Goal: Transaction & Acquisition: Purchase product/service

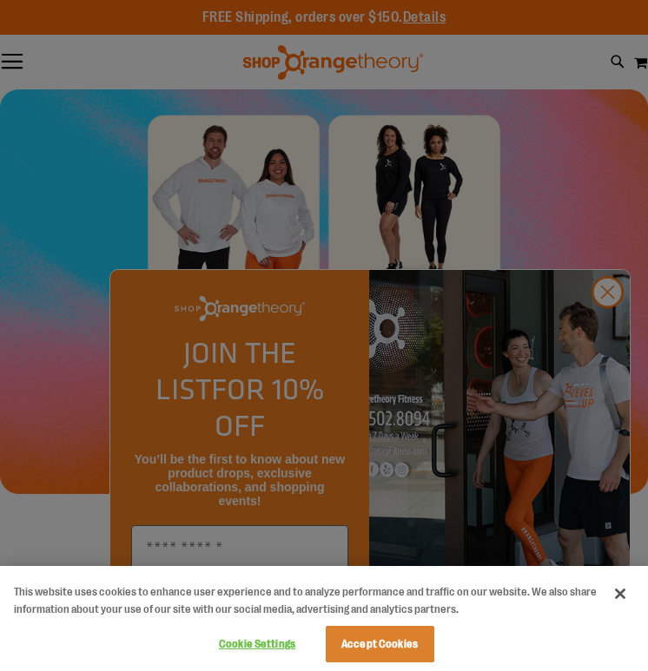
click at [385, 271] on div at bounding box center [324, 335] width 648 height 671
click at [595, 339] on div at bounding box center [324, 335] width 648 height 671
click at [622, 591] on button "Close" at bounding box center [620, 594] width 38 height 38
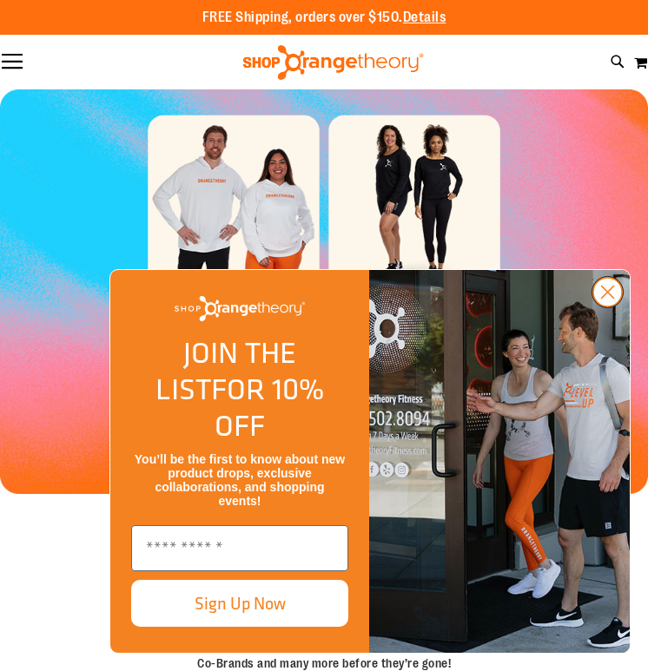
click at [608, 299] on icon "Close dialog" at bounding box center [608, 292] width 12 height 12
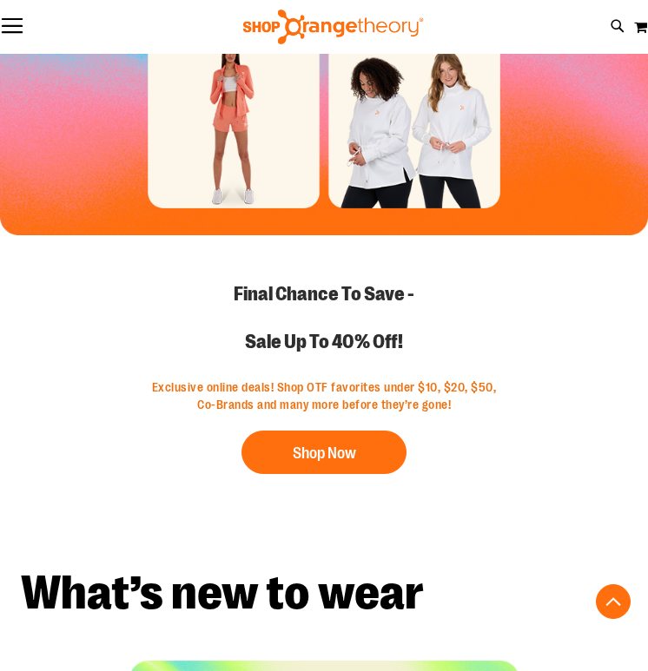
scroll to position [464, 0]
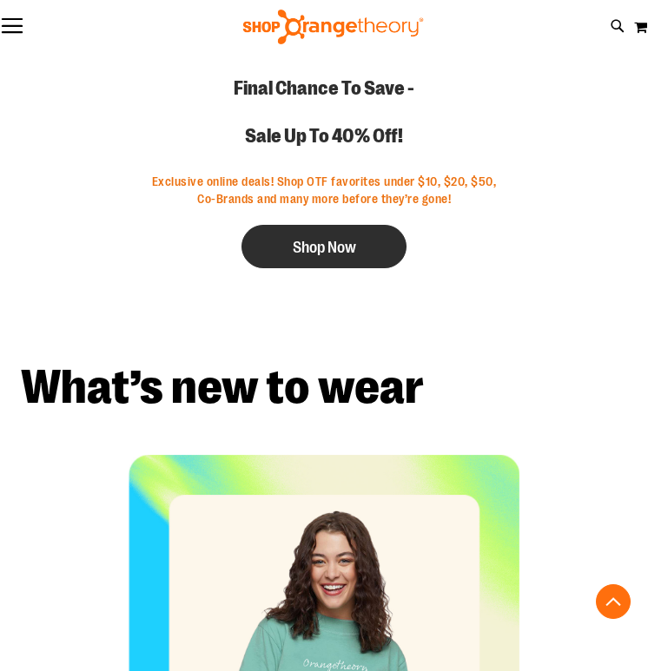
click at [365, 254] on button "Shop Now" at bounding box center [323, 246] width 165 height 43
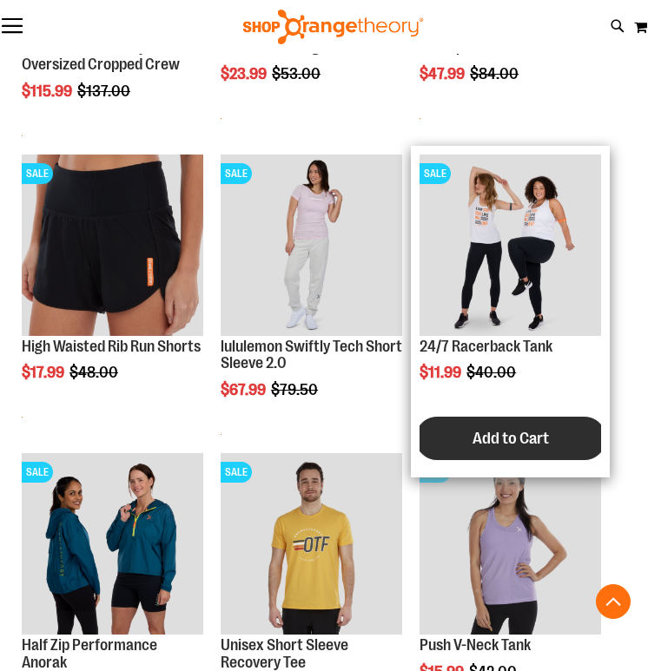
scroll to position [812, 0]
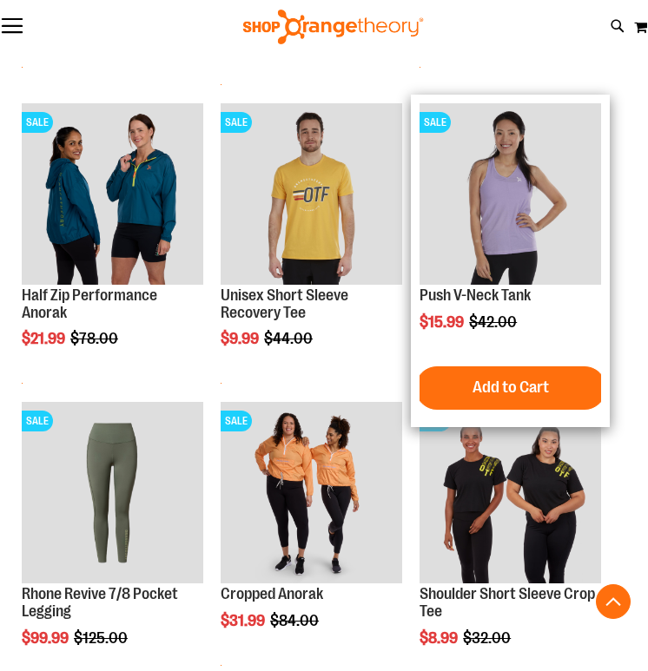
scroll to position [1267, 0]
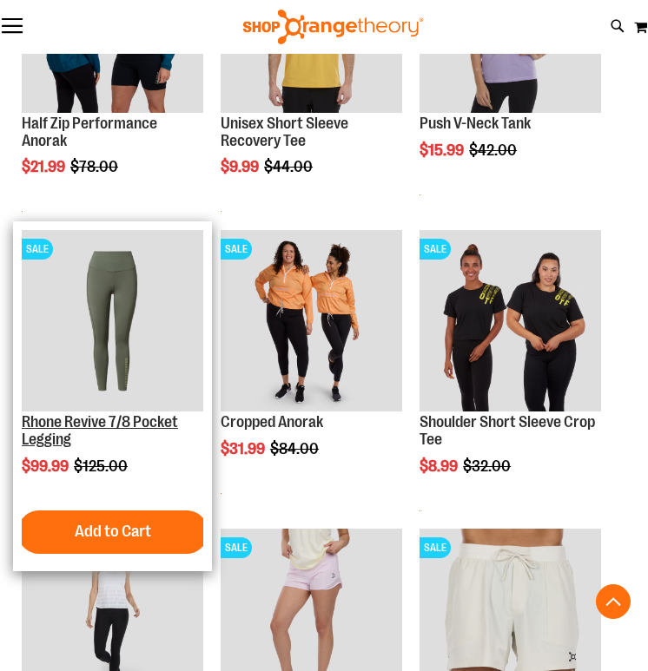
click at [159, 425] on link "Rhone Revive 7/8 Pocket Legging" at bounding box center [100, 430] width 156 height 35
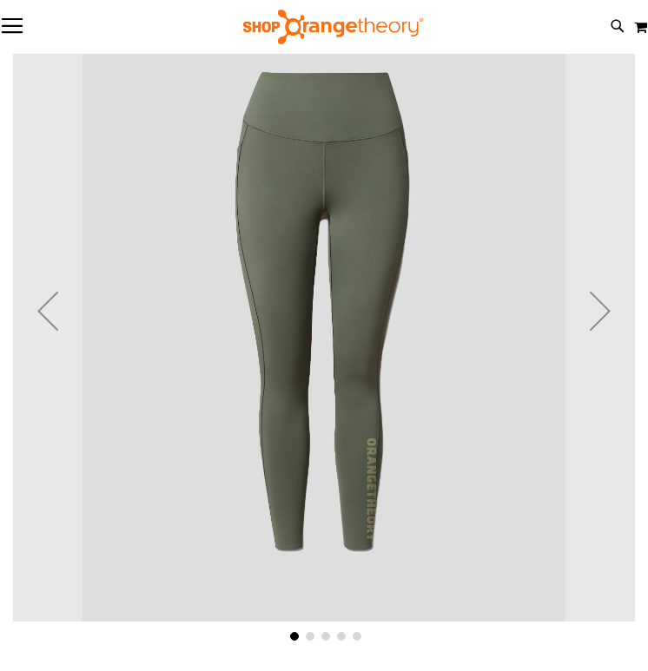
scroll to position [121, 0]
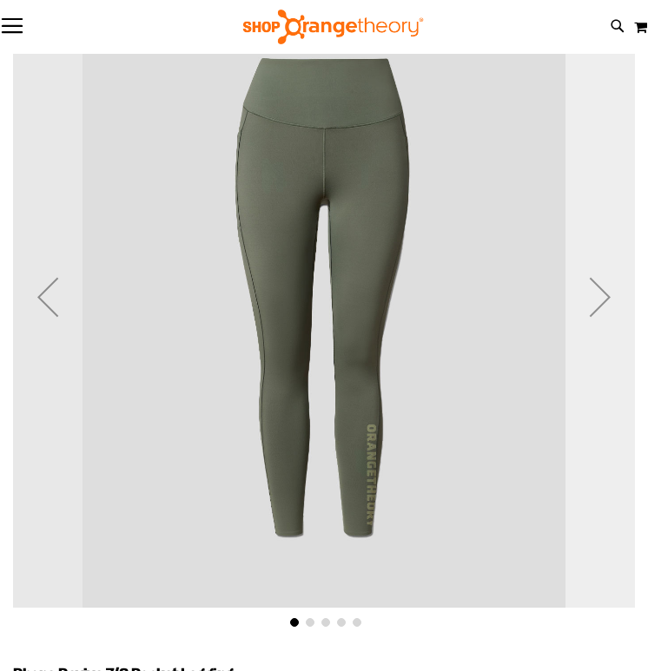
click at [603, 296] on div "Next" at bounding box center [599, 296] width 69 height 69
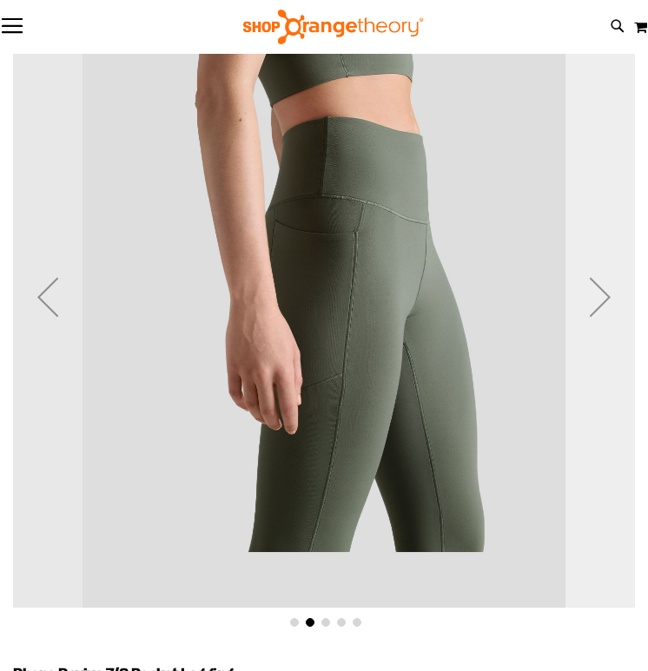
click at [603, 296] on div "Next" at bounding box center [599, 296] width 69 height 69
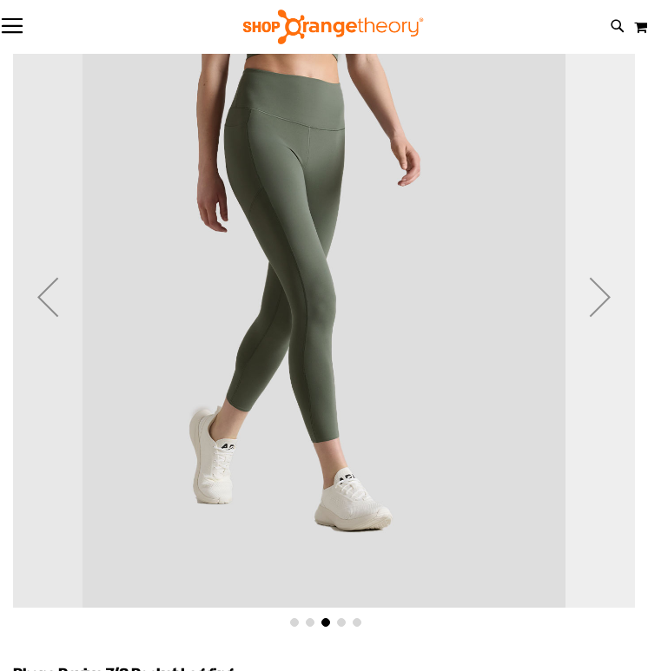
click at [603, 296] on div "Next" at bounding box center [599, 296] width 69 height 69
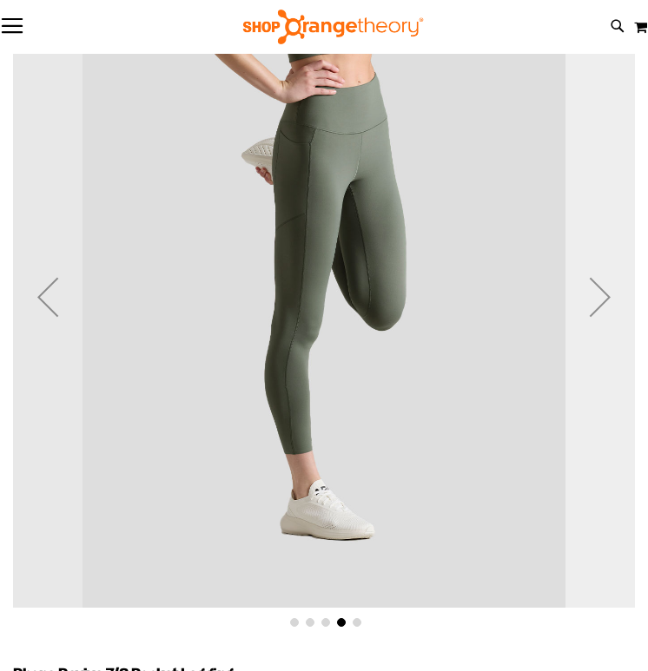
click at [603, 296] on div "Next" at bounding box center [599, 296] width 69 height 69
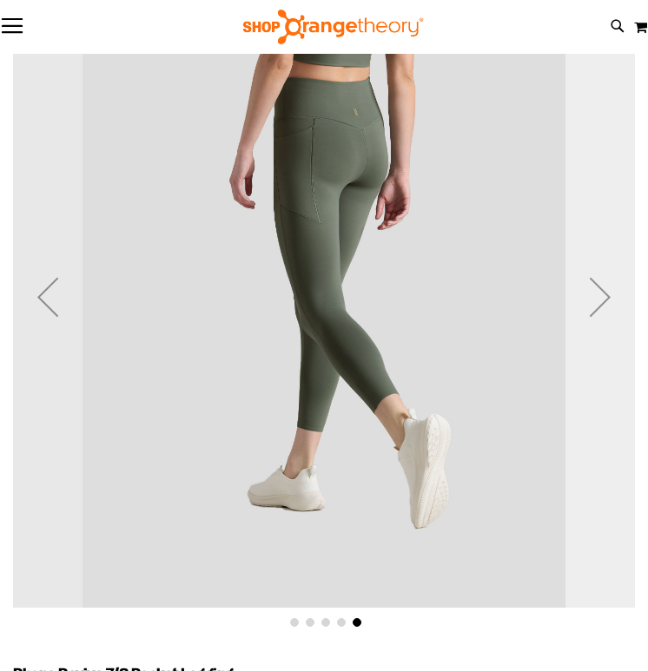
click at [603, 295] on div "Next" at bounding box center [599, 296] width 69 height 69
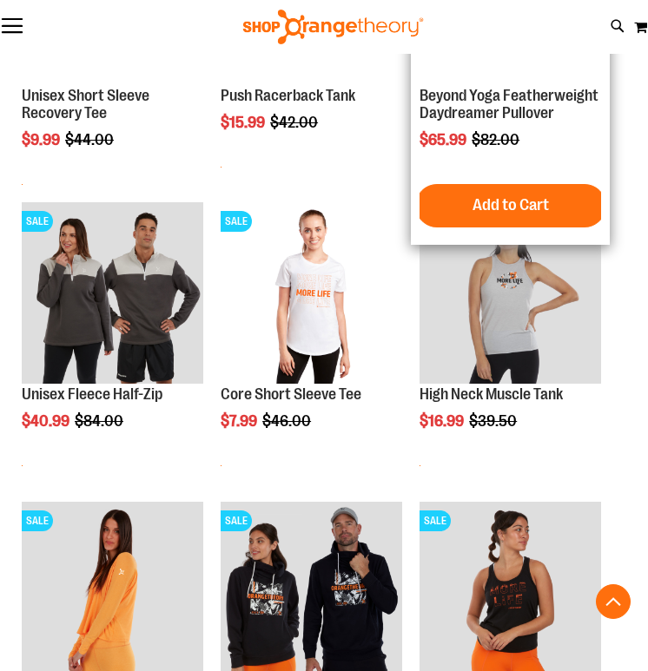
scroll to position [1914, 0]
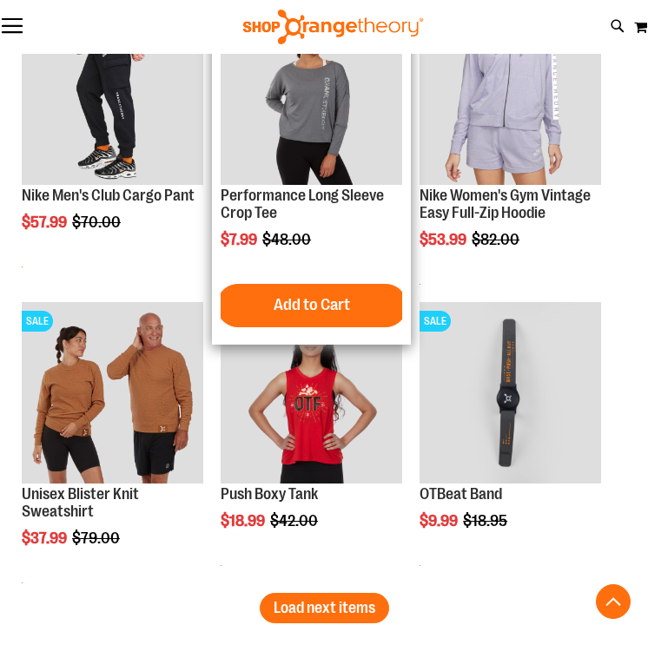
scroll to position [3284, 0]
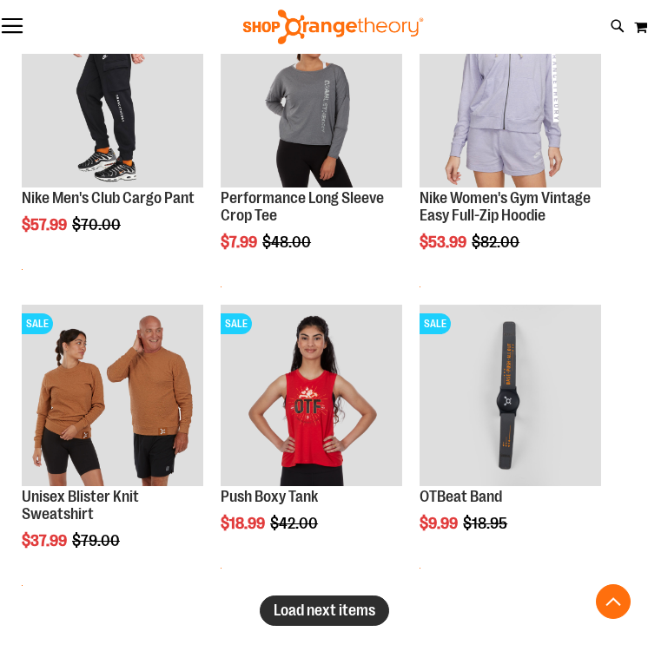
click at [366, 611] on span "Load next items" at bounding box center [324, 610] width 102 height 17
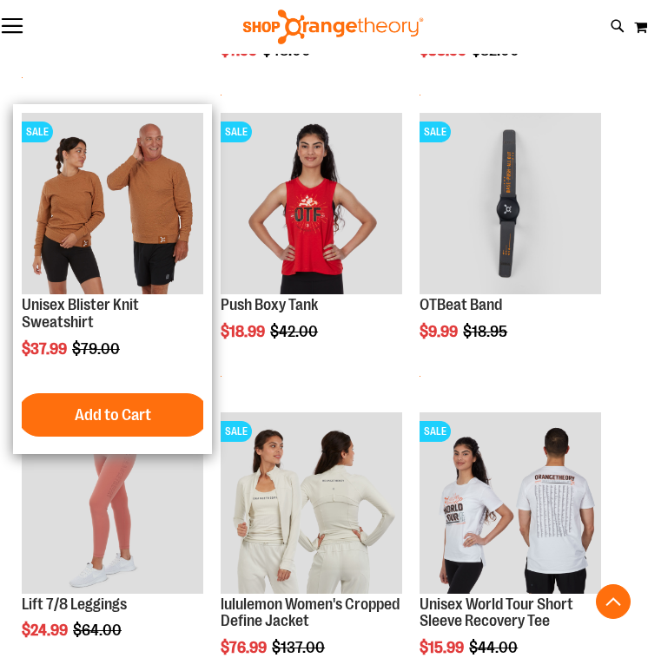
scroll to position [3490, 0]
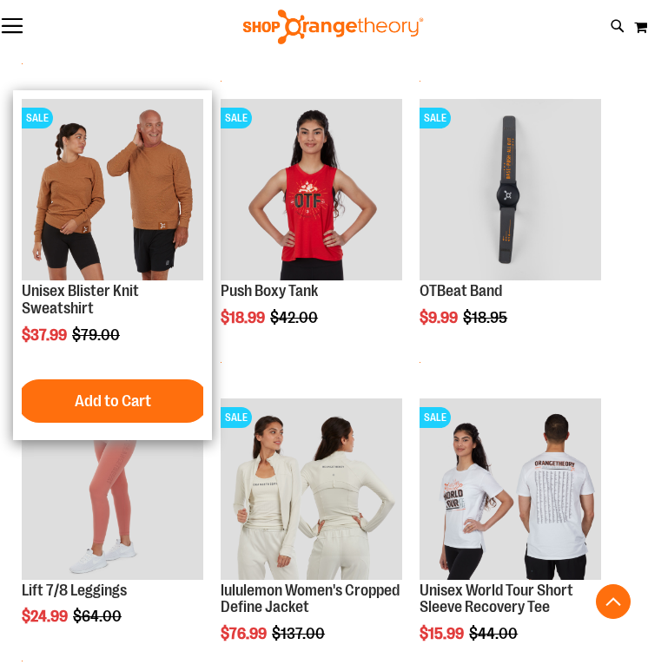
click at [121, 301] on h2 "Unisex Blister Knit Sweatshirt" at bounding box center [112, 300] width 181 height 35
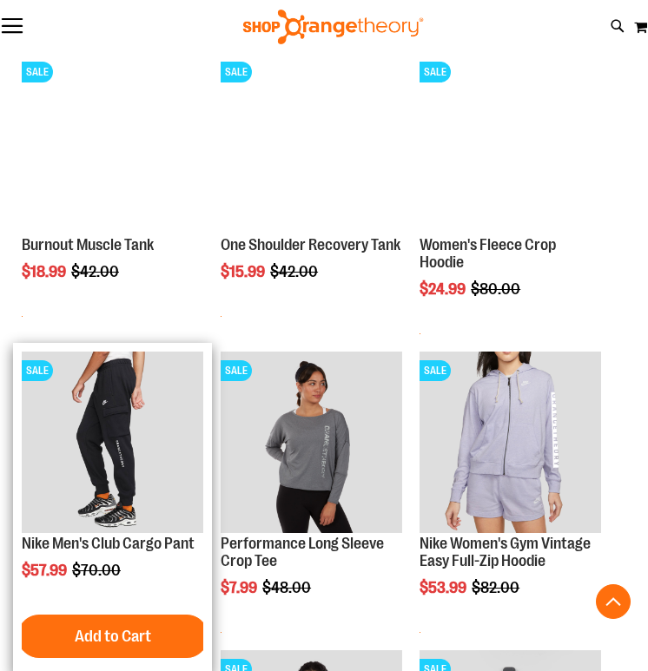
scroll to position [3583, 0]
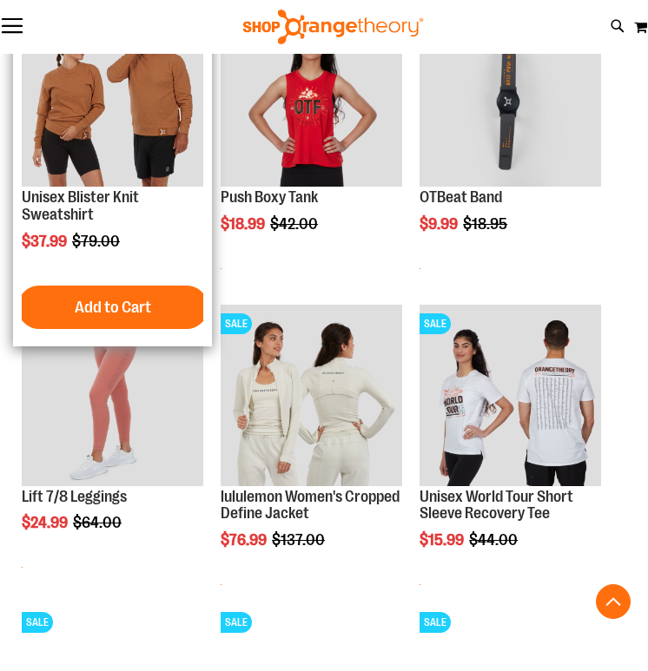
click at [151, 159] on img "product" at bounding box center [112, 95] width 181 height 181
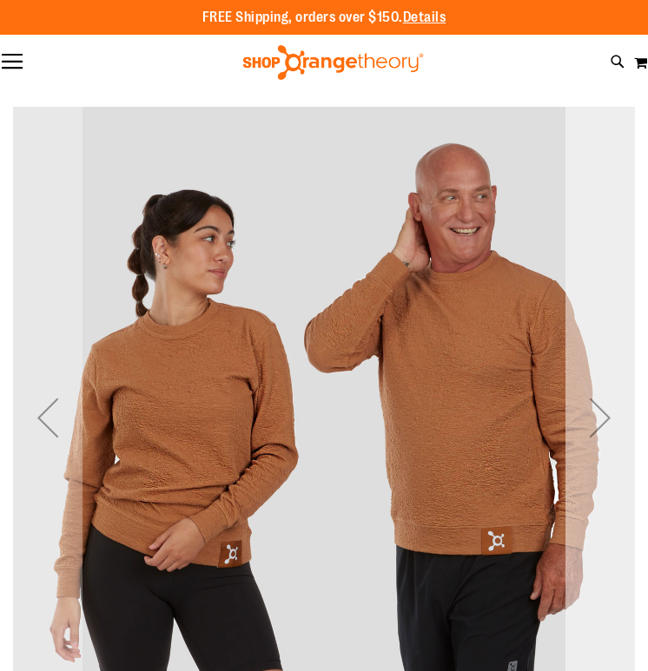
click at [602, 421] on div "Next" at bounding box center [599, 417] width 69 height 69
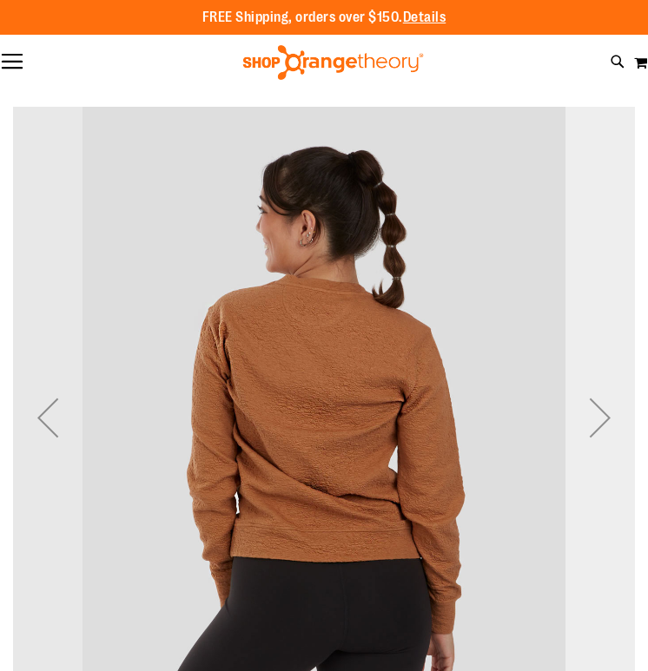
click at [602, 421] on div "Next" at bounding box center [599, 417] width 69 height 69
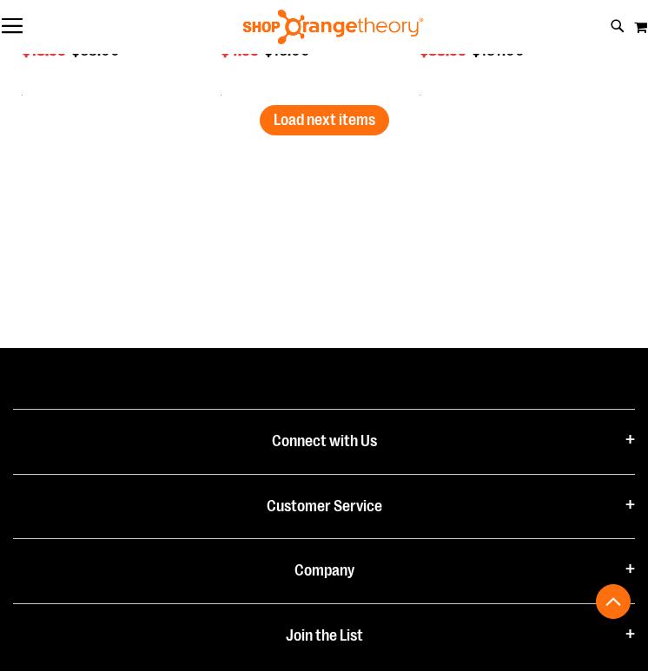
scroll to position [3651, 0]
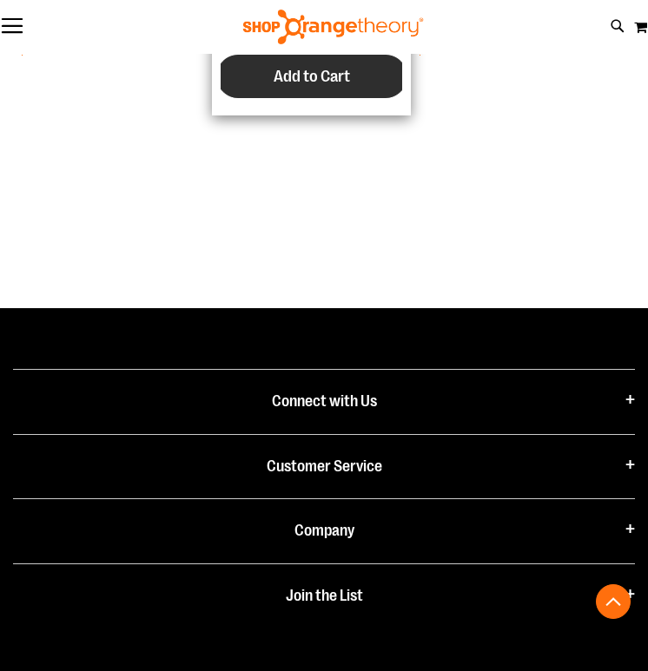
click at [326, 78] on span "Add to Cart" at bounding box center [311, 76] width 76 height 19
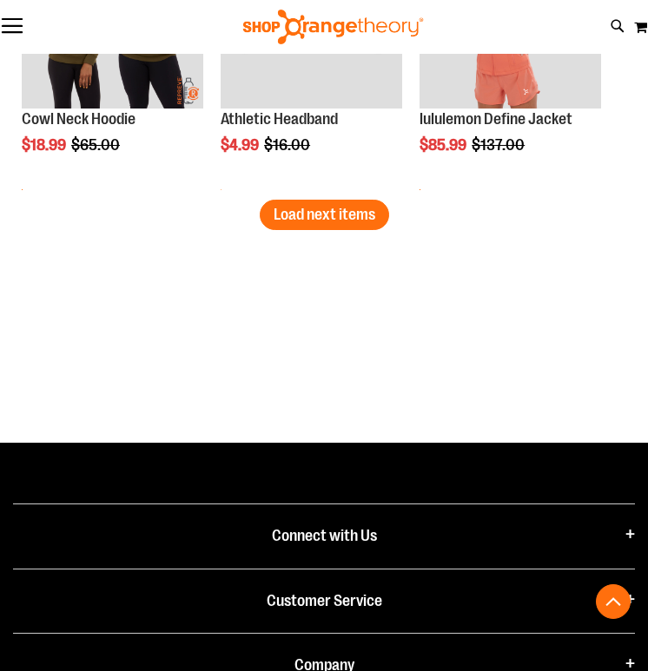
scroll to position [3418, 0]
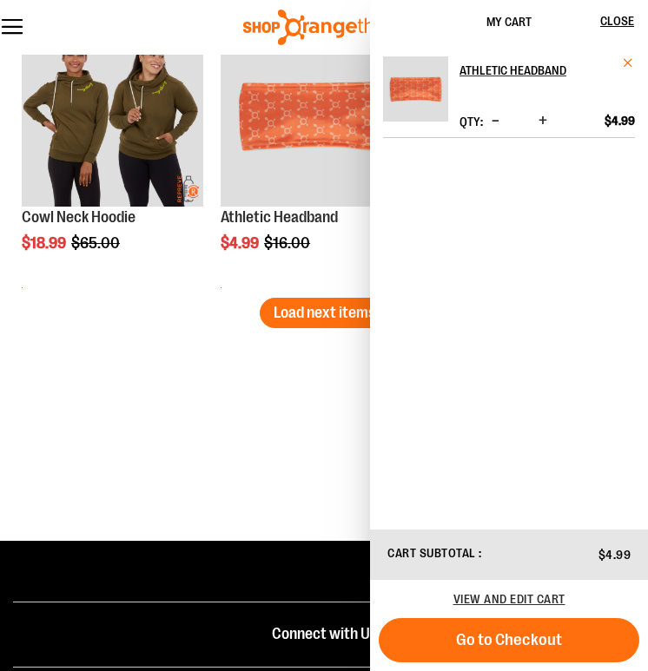
click at [629, 56] on span "Remove item" at bounding box center [628, 62] width 13 height 13
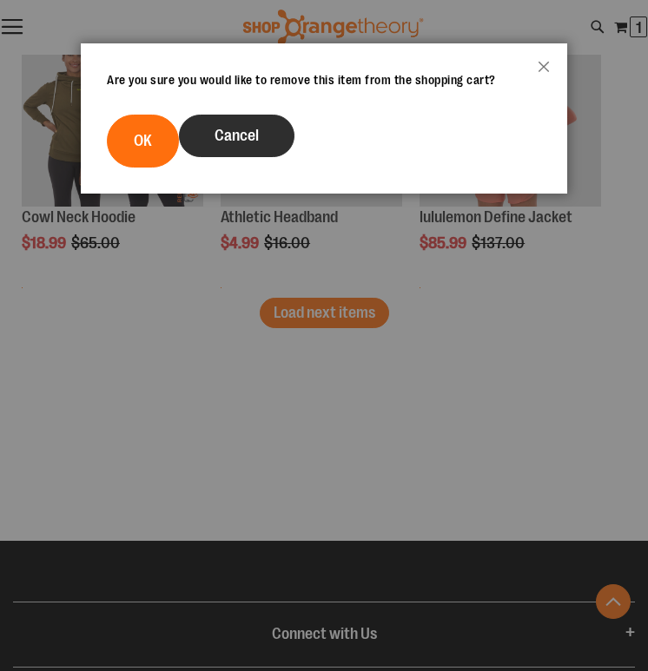
click at [245, 138] on span "Cancel" at bounding box center [236, 135] width 44 height 17
